Goal: Navigation & Orientation: Find specific page/section

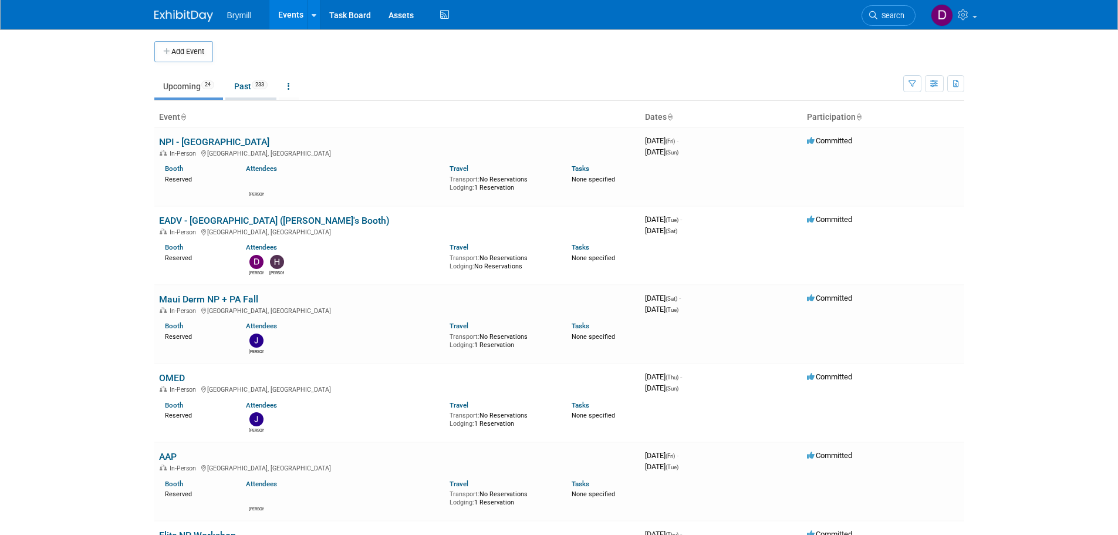
click at [263, 90] on link "Past 233" at bounding box center [250, 86] width 51 height 22
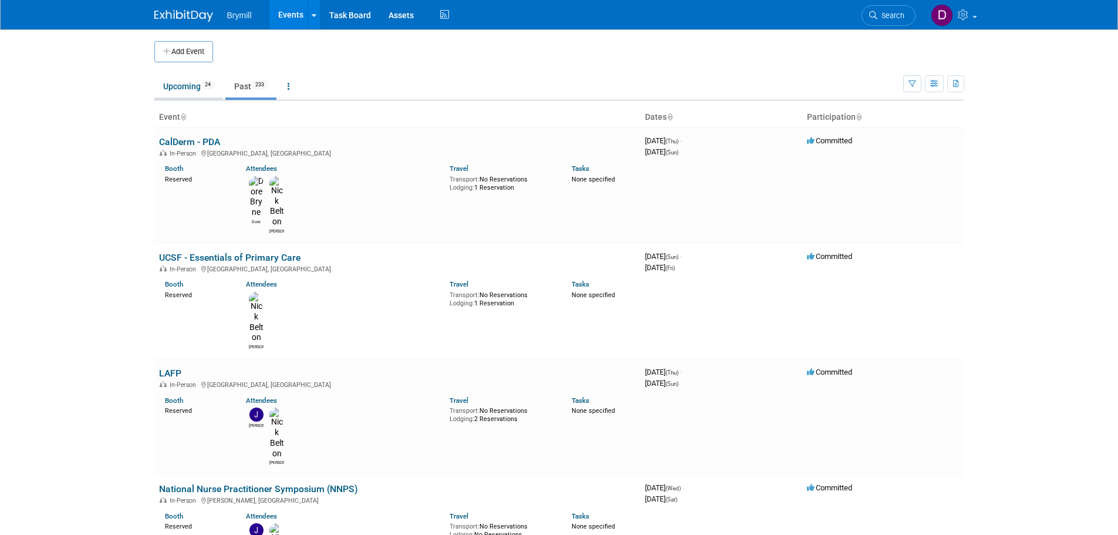
click at [196, 87] on link "Upcoming 24" at bounding box center [188, 86] width 69 height 22
